Goal: Navigation & Orientation: Find specific page/section

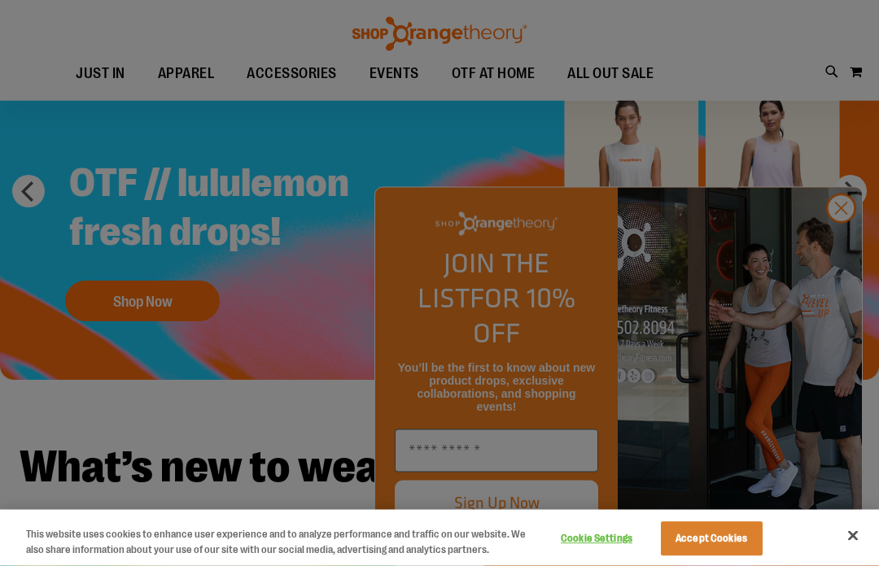
scroll to position [99, 0]
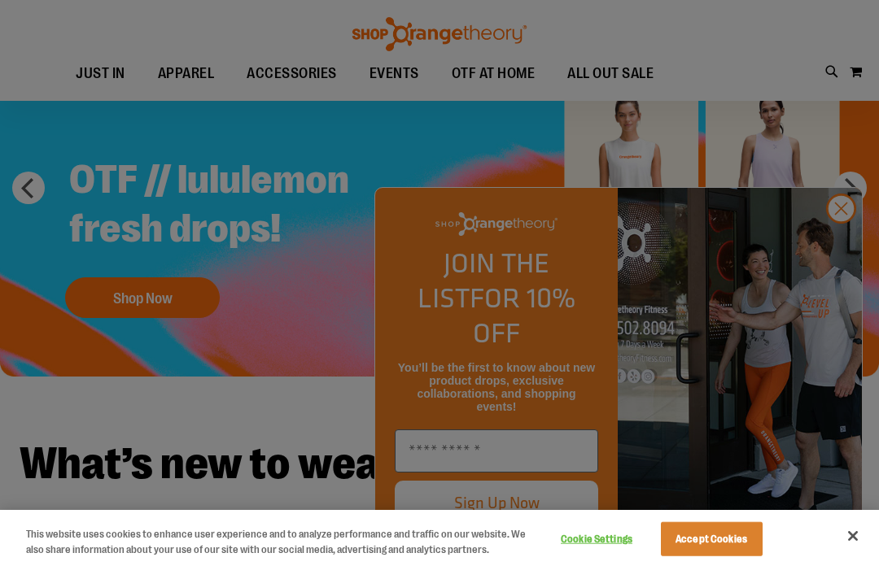
click at [843, 317] on div at bounding box center [439, 283] width 879 height 566
click at [833, 305] on div at bounding box center [439, 283] width 879 height 566
click at [844, 295] on div at bounding box center [439, 283] width 879 height 566
click at [846, 295] on div at bounding box center [439, 283] width 879 height 566
click at [844, 302] on div at bounding box center [439, 283] width 879 height 566
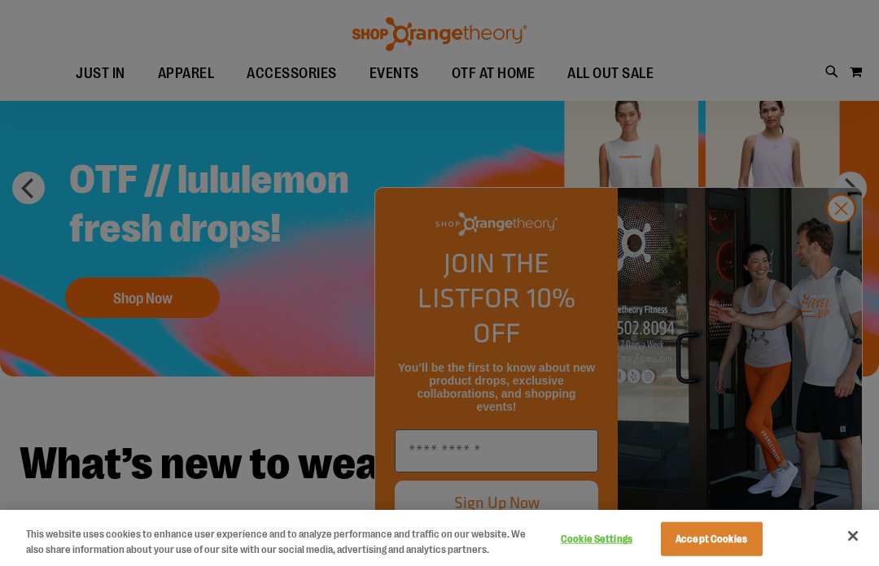
click at [854, 194] on div at bounding box center [439, 283] width 879 height 566
click at [853, 184] on div at bounding box center [439, 283] width 879 height 566
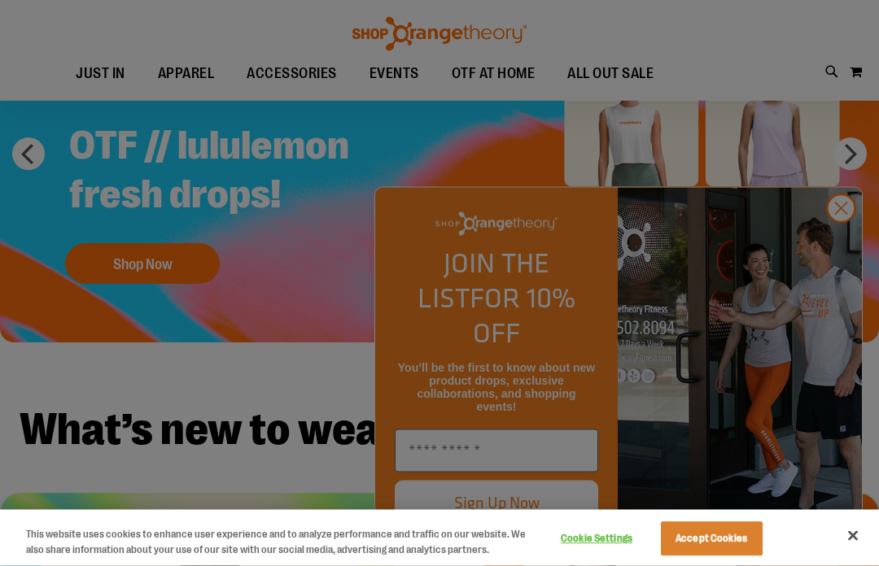
scroll to position [0, 0]
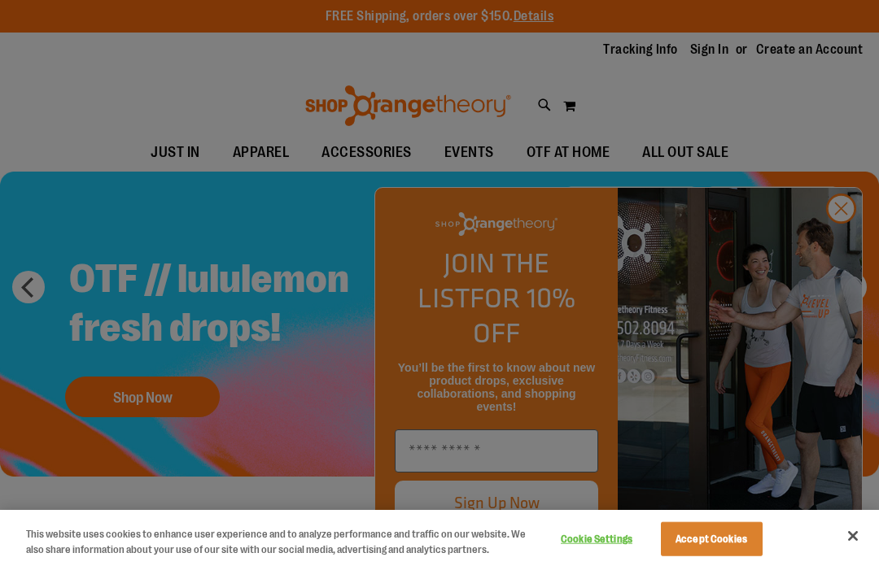
click at [360, 141] on div at bounding box center [439, 283] width 879 height 566
click at [356, 153] on div at bounding box center [439, 283] width 879 height 566
click at [843, 245] on div at bounding box center [439, 283] width 879 height 566
click at [844, 243] on div at bounding box center [439, 283] width 879 height 566
click at [845, 242] on div at bounding box center [439, 283] width 879 height 566
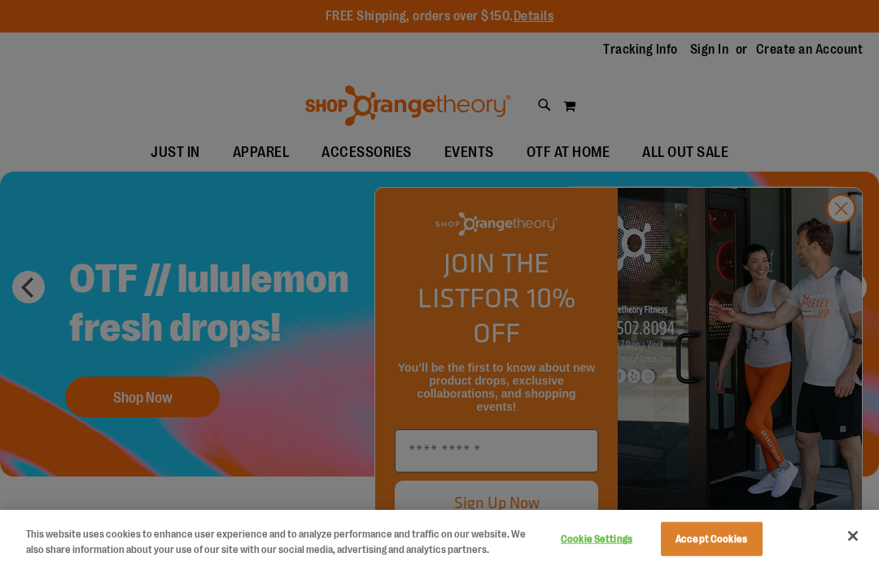
click at [849, 243] on div at bounding box center [439, 283] width 879 height 566
click at [848, 247] on div at bounding box center [439, 283] width 879 height 566
click at [845, 241] on div at bounding box center [439, 283] width 879 height 566
click at [352, 143] on div at bounding box center [439, 283] width 879 height 566
click at [470, 149] on div at bounding box center [439, 283] width 879 height 566
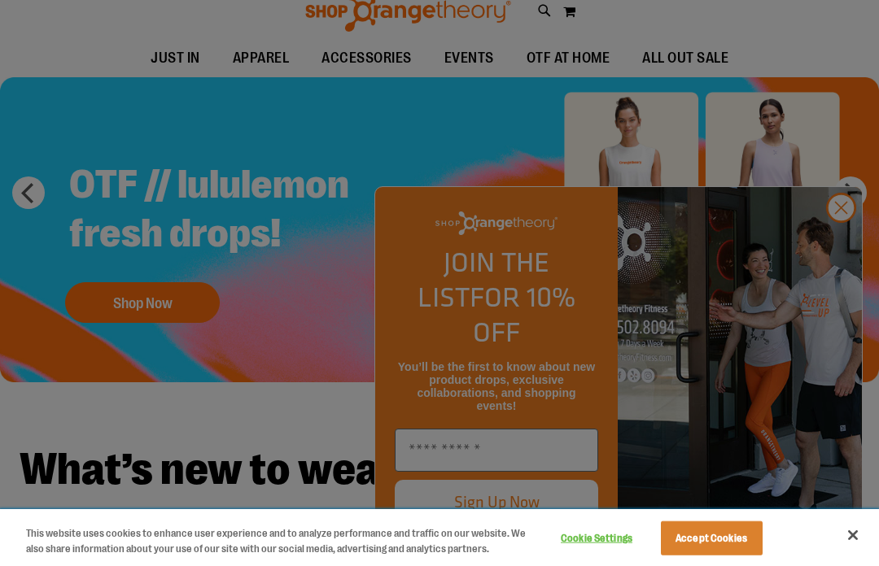
scroll to position [94, 0]
